Goal: Task Accomplishment & Management: Manage account settings

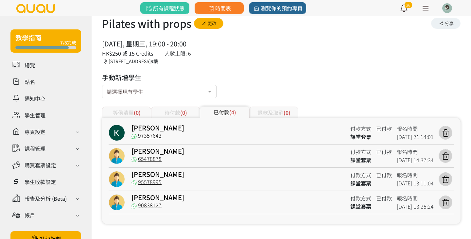
scroll to position [38, 0]
click at [223, 8] on span "時間表" at bounding box center [219, 8] width 24 height 8
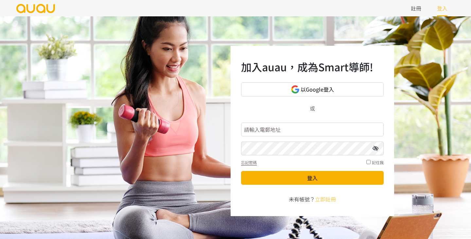
type input "siufayechi@gmail.com"
click at [313, 178] on button "登入" at bounding box center [312, 178] width 143 height 14
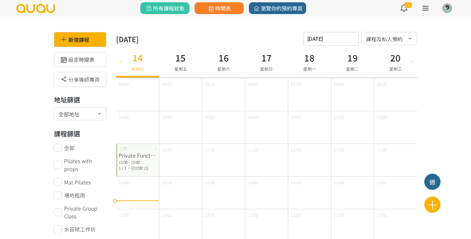
click at [411, 63] on icon at bounding box center [412, 61] width 7 height 5
type input "[DATE]"
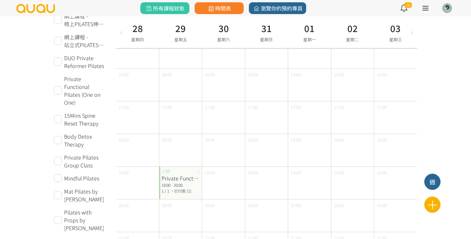
scroll to position [250, 0]
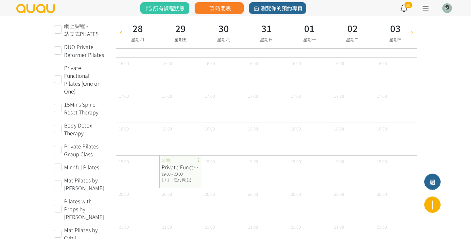
click at [177, 180] on span "，已付款 (1)" at bounding box center [180, 180] width 21 height 6
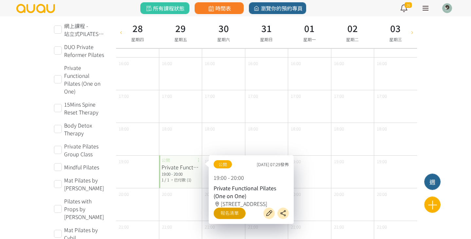
click at [233, 219] on link "報名清單" at bounding box center [230, 213] width 32 height 11
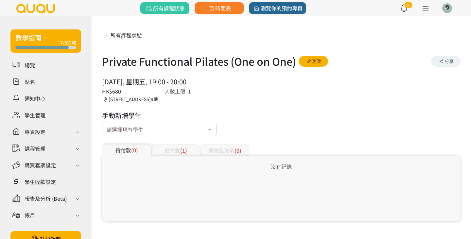
click at [173, 153] on div "已付款 (1)" at bounding box center [175, 150] width 49 height 11
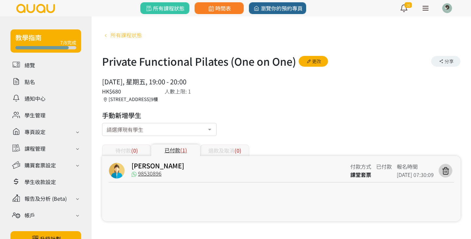
click at [107, 34] on icon at bounding box center [105, 35] width 7 height 5
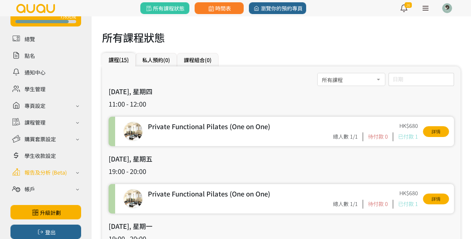
scroll to position [26, 0]
click at [47, 173] on div "報告及分析 (Beta)" at bounding box center [46, 173] width 42 height 8
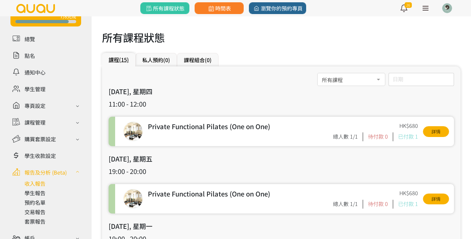
click at [38, 185] on link at bounding box center [53, 184] width 57 height 8
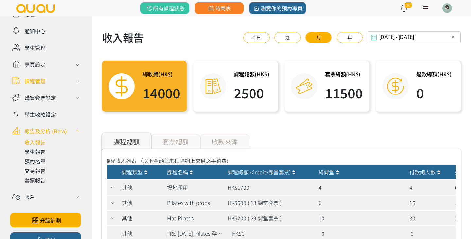
scroll to position [70, 0]
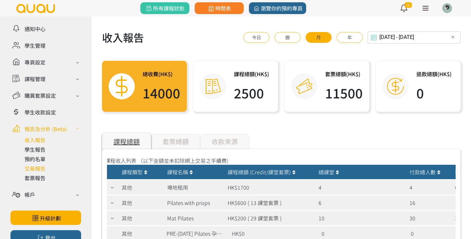
click at [40, 168] on link at bounding box center [53, 169] width 57 height 8
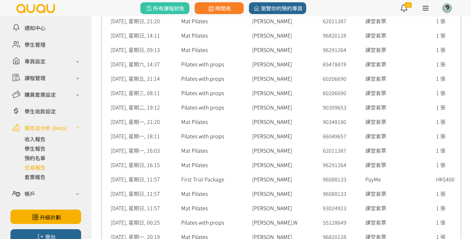
scroll to position [72, 0]
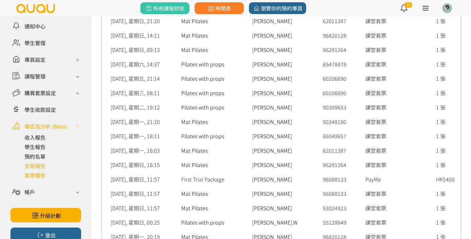
click at [37, 179] on link at bounding box center [53, 175] width 57 height 8
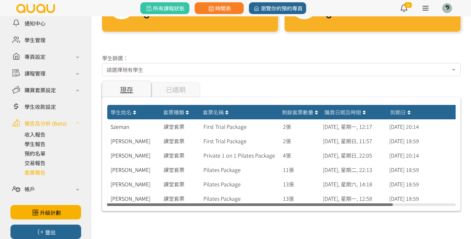
scroll to position [75, 0]
click at [33, 135] on link at bounding box center [53, 135] width 57 height 8
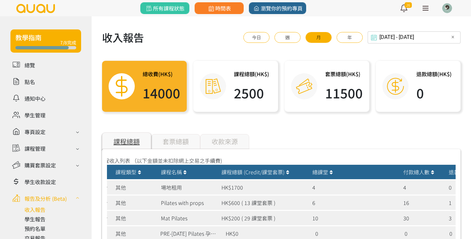
click at [179, 143] on div "套票總額" at bounding box center [175, 141] width 49 height 15
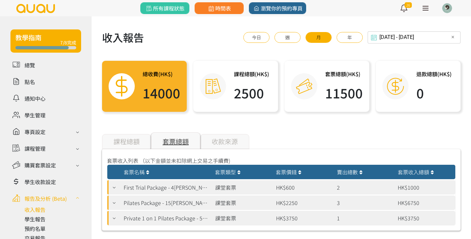
click at [218, 143] on div "收款來源" at bounding box center [224, 141] width 49 height 15
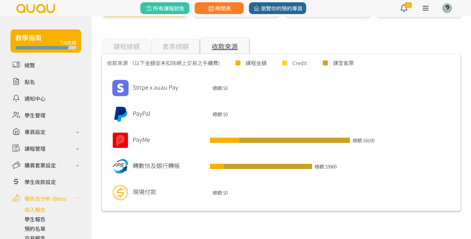
scroll to position [95, 0]
click at [178, 45] on div "套票總額" at bounding box center [175, 46] width 49 height 15
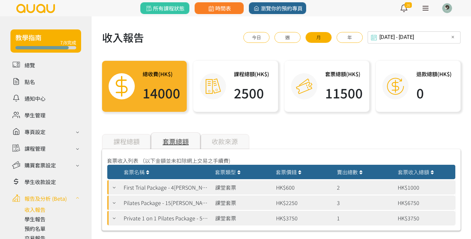
scroll to position [0, 0]
click at [124, 142] on div "課程總額" at bounding box center [126, 141] width 49 height 15
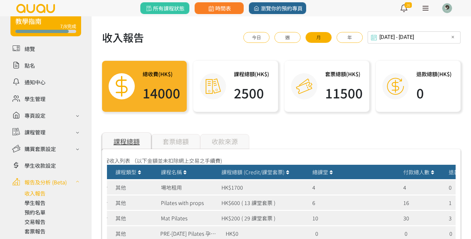
scroll to position [25, 0]
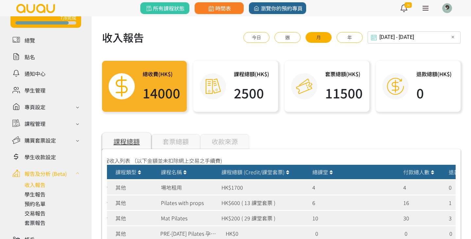
click at [427, 38] on div "2025-07-14 - 2025-08-14 Select date & time ✕ 2025 Jul 14, 2025 - Aug 14, 2025 A…" at bounding box center [414, 37] width 93 height 12
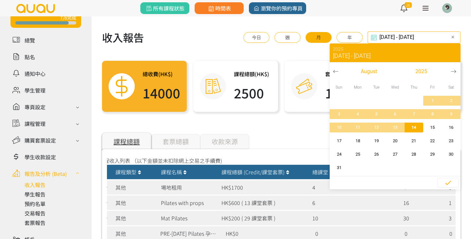
click at [296, 141] on div "課程總額 套票總額 收款來源" at bounding box center [281, 141] width 359 height 15
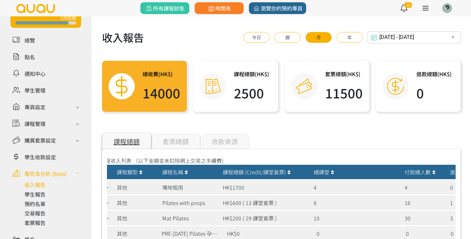
scroll to position [0, 0]
click at [41, 198] on link at bounding box center [53, 194] width 57 height 8
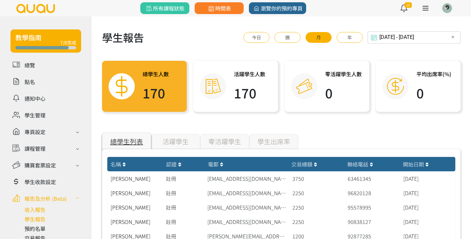
click at [38, 212] on link at bounding box center [53, 210] width 57 height 8
